Goal: Check status: Check status

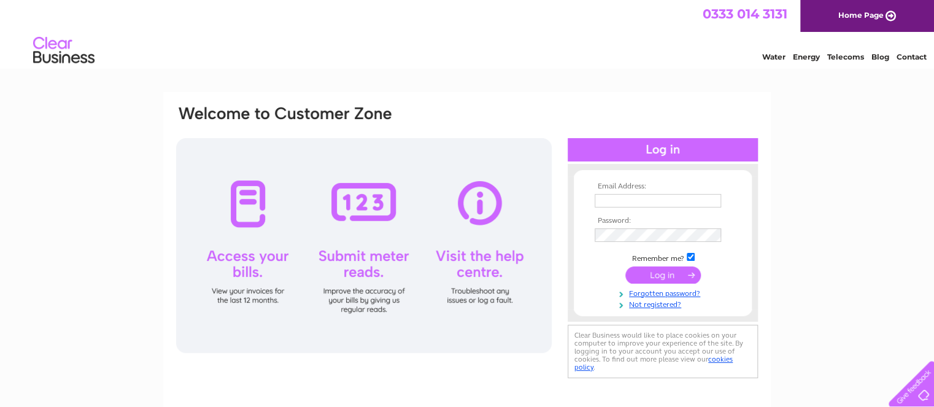
type input "harleycattery@gmail.com"
click at [659, 275] on input "submit" at bounding box center [662, 274] width 75 height 17
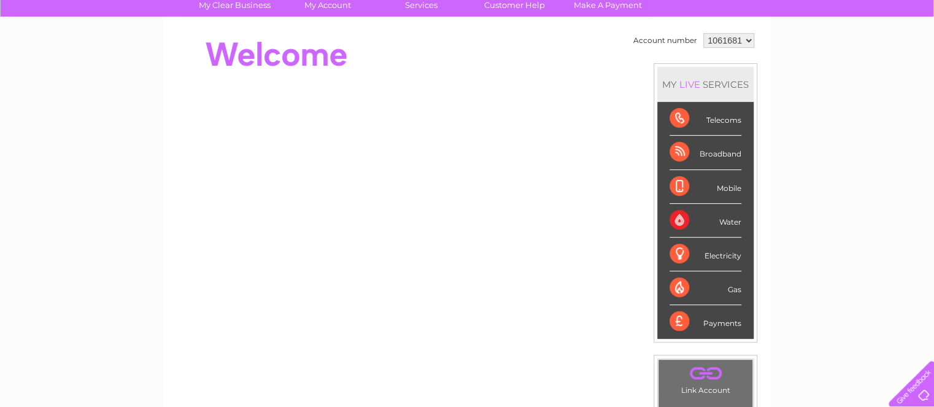
scroll to position [74, 0]
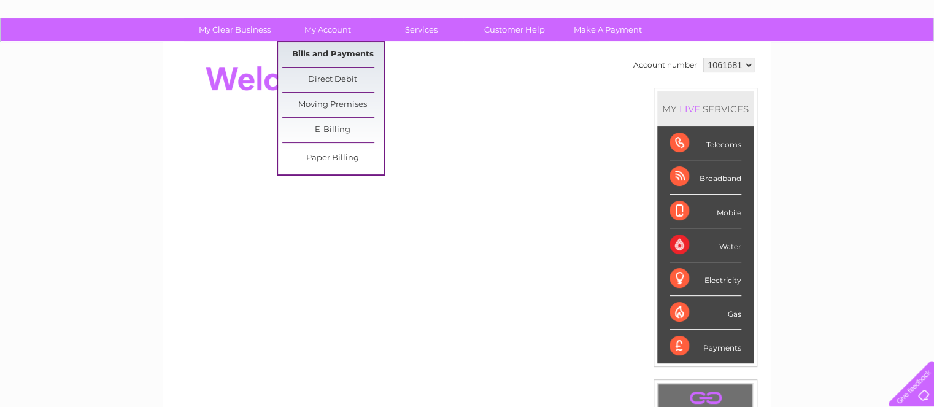
click at [328, 55] on link "Bills and Payments" at bounding box center [332, 54] width 101 height 25
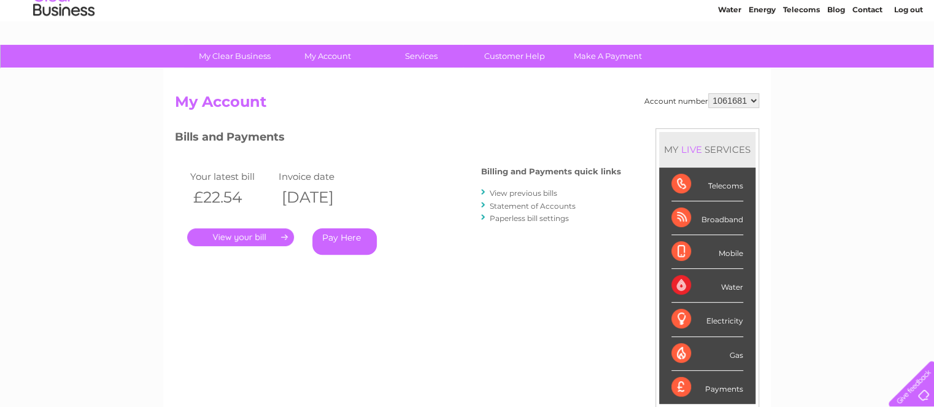
scroll to position [49, 0]
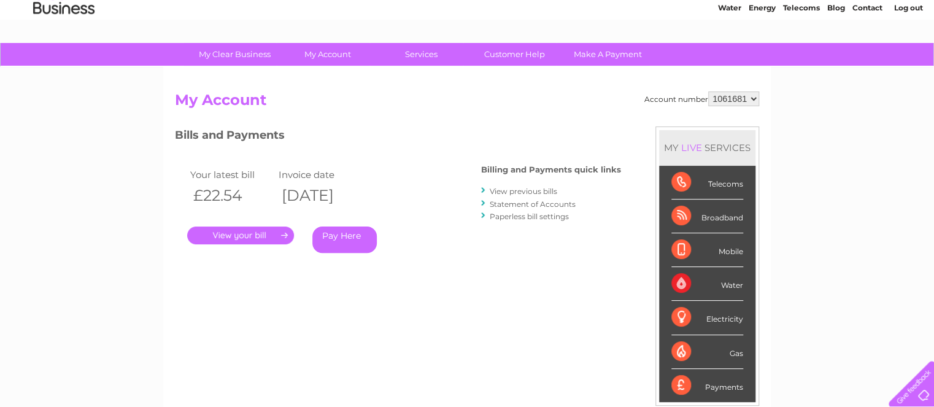
click at [246, 234] on link "." at bounding box center [240, 235] width 107 height 18
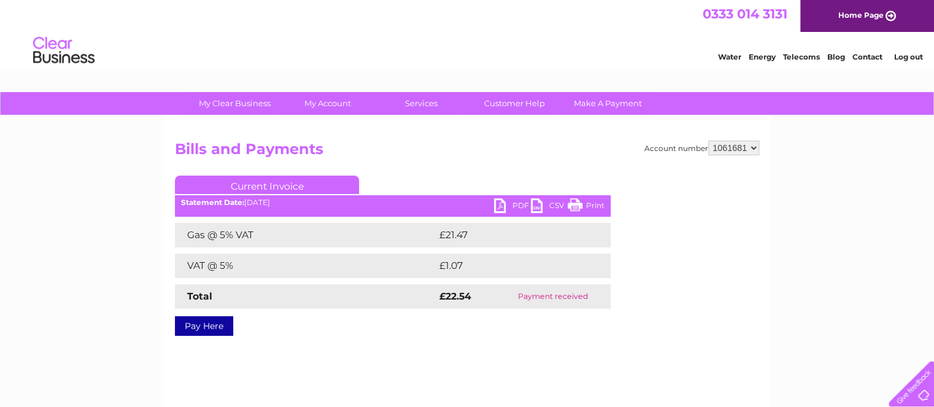
click at [762, 60] on link "Energy" at bounding box center [762, 56] width 27 height 9
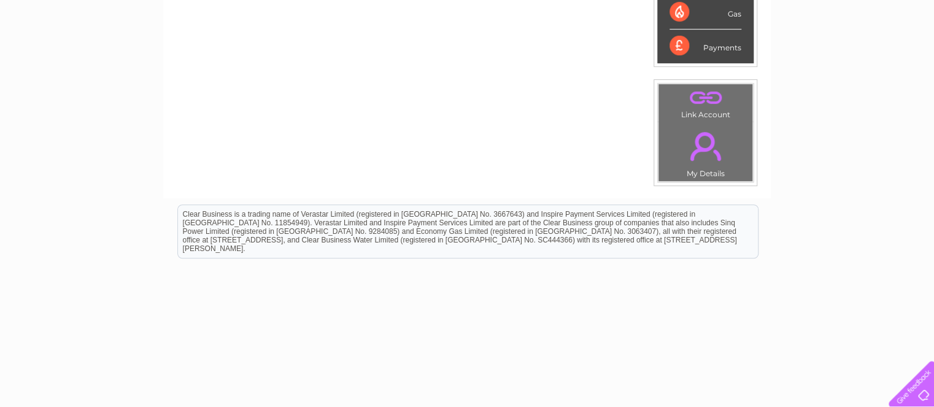
scroll to position [381, 0]
